Goal: Book appointment/travel/reservation

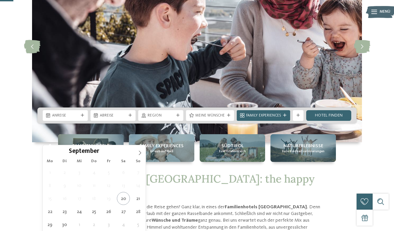
click at [139, 156] on span at bounding box center [139, 150] width 11 height 11
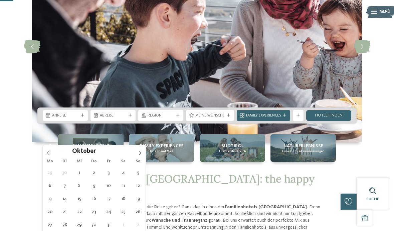
click at [139, 154] on icon at bounding box center [140, 153] width 5 height 5
click at [142, 155] on span at bounding box center [139, 150] width 11 height 11
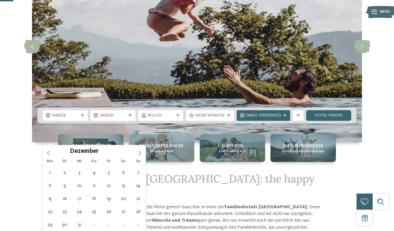
click at [138, 154] on icon at bounding box center [140, 153] width 5 height 5
type input "****"
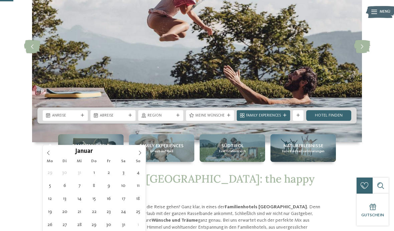
click at [139, 156] on span at bounding box center [139, 150] width 11 height 11
click at [141, 156] on span at bounding box center [139, 150] width 11 height 11
click at [143, 156] on span at bounding box center [139, 150] width 11 height 11
click at [140, 153] on icon at bounding box center [140, 153] width 5 height 5
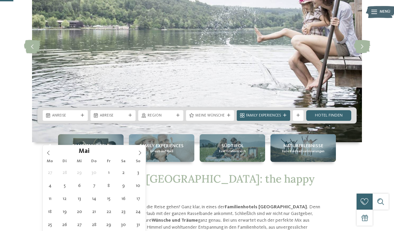
click at [142, 156] on span at bounding box center [139, 150] width 11 height 11
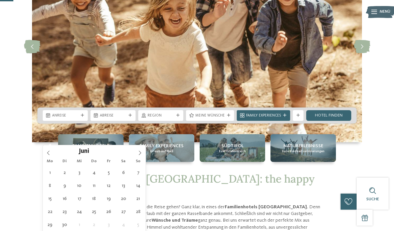
click at [140, 156] on span at bounding box center [139, 150] width 11 height 11
click at [142, 151] on icon at bounding box center [140, 153] width 5 height 5
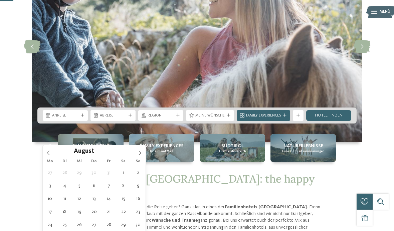
type div "[DATE]"
type input "****"
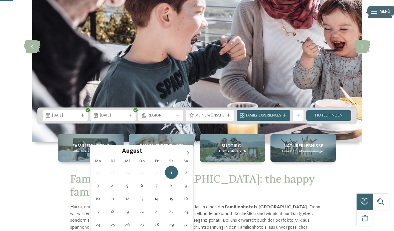
type div "[DATE]"
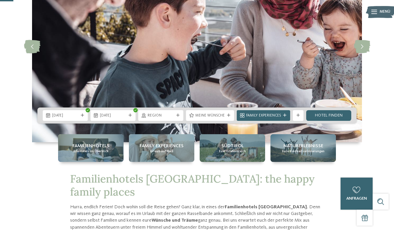
click at [177, 117] on icon at bounding box center [178, 115] width 3 height 3
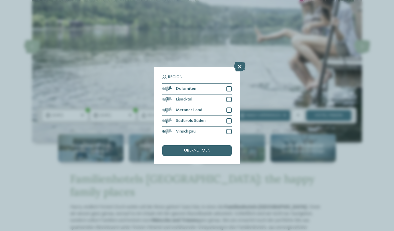
click at [229, 86] on div at bounding box center [229, 88] width 5 height 5
click at [230, 97] on div at bounding box center [229, 99] width 5 height 5
click at [209, 149] on span "übernehmen" at bounding box center [197, 151] width 26 height 4
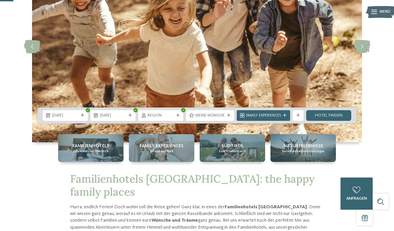
click at [285, 117] on icon at bounding box center [284, 115] width 3 height 3
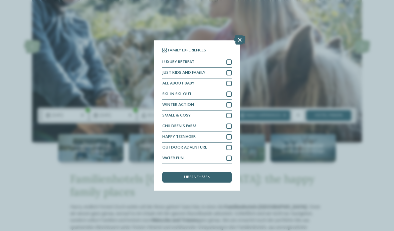
click at [239, 35] on icon at bounding box center [239, 39] width 11 height 9
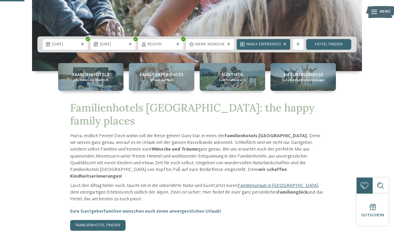
scroll to position [146, 0]
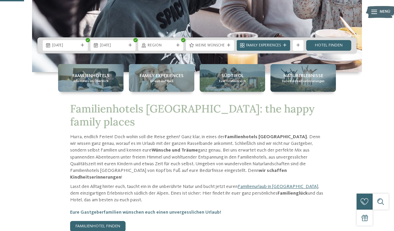
click at [335, 51] on link "Hotel finden" at bounding box center [329, 45] width 45 height 11
